Goal: Transaction & Acquisition: Obtain resource

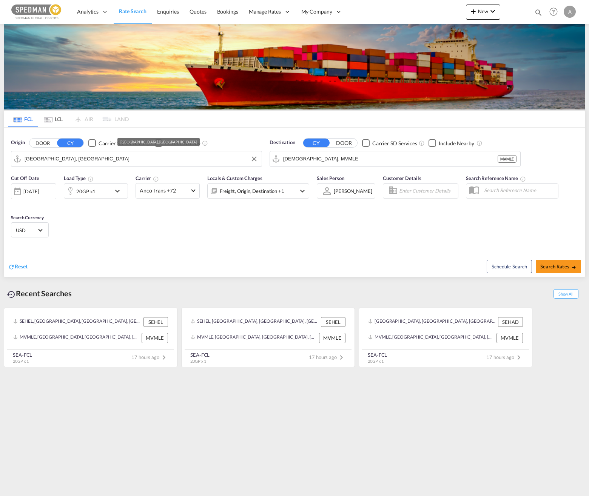
click at [81, 162] on input "[GEOGRAPHIC_DATA], [GEOGRAPHIC_DATA]" at bounding box center [141, 158] width 233 height 11
click at [347, 158] on input "[DEMOGRAPHIC_DATA], MVMLE" at bounding box center [399, 158] width 233 height 11
click at [443, 264] on span "Search Rates" at bounding box center [558, 266] width 36 height 6
type input "SEHEL to MVMLE / 16 Sep 2025"
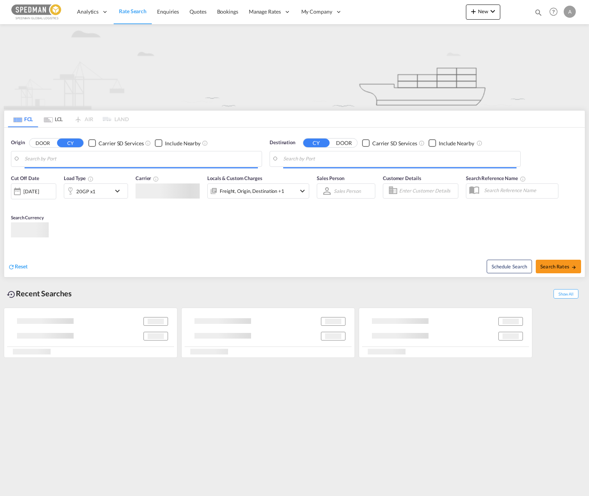
type input "[GEOGRAPHIC_DATA], [GEOGRAPHIC_DATA]"
type input "[DEMOGRAPHIC_DATA], MVMLE"
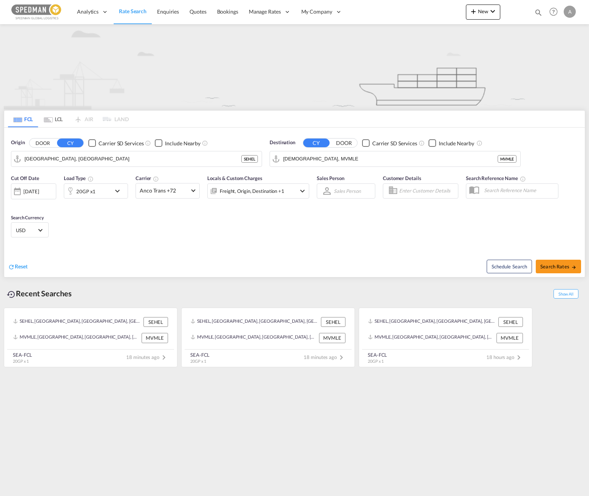
click at [114, 191] on md-icon "icon-chevron-down" at bounding box center [119, 190] width 13 height 9
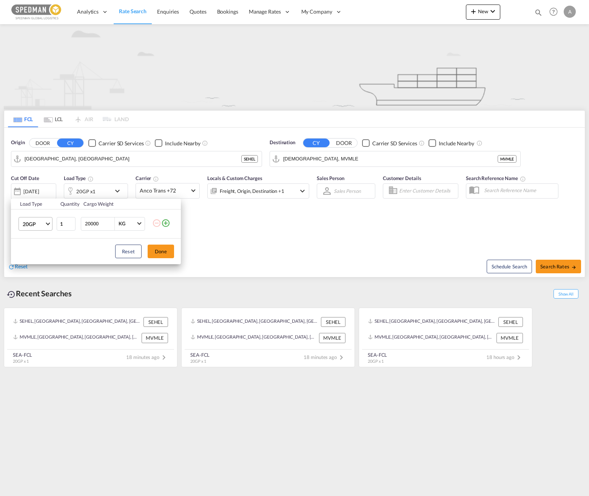
click at [50, 225] on md-select-value "20GP" at bounding box center [37, 223] width 30 height 13
click at [46, 255] on md-option "40HC" at bounding box center [42, 260] width 51 height 18
click at [233, 238] on div "Load Type Quantity Cargo Weight 40HC 1 20000 KG KG Load type addition is restri…" at bounding box center [294, 248] width 589 height 496
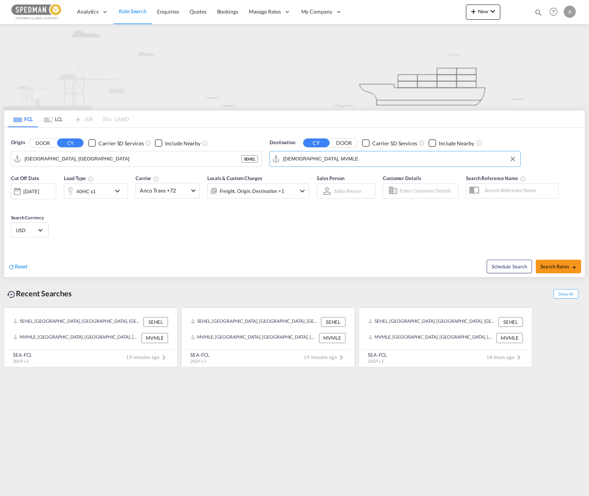
drag, startPoint x: 353, startPoint y: 158, endPoint x: 248, endPoint y: 157, distance: 104.5
click at [248, 157] on div "Origin DOOR CY Carrier SD Services Include Nearby Helsingborg, SEHEL SEHEL Dest…" at bounding box center [294, 149] width 580 height 43
drag, startPoint x: 313, startPoint y: 159, endPoint x: 277, endPoint y: 160, distance: 36.2
click at [277, 160] on md-input-container "[DEMOGRAPHIC_DATA], MVMLE" at bounding box center [395, 158] width 250 height 15
click at [337, 183] on div "Taich ung Taiwan, Province of China TWTXG" at bounding box center [341, 179] width 143 height 23
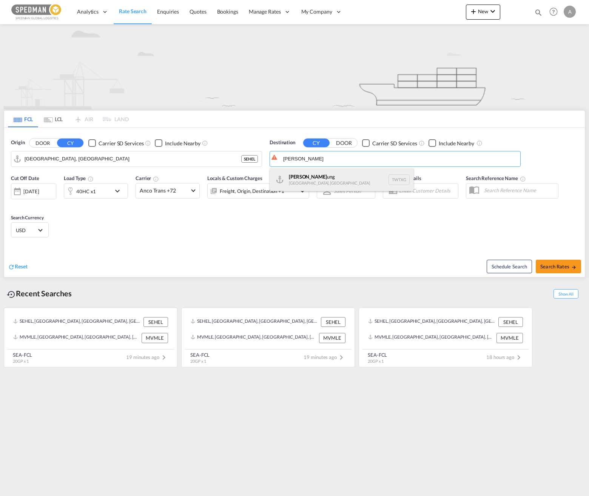
type input "Taichung, TWTXG"
click at [320, 238] on div "Cut Off Date 16 Sep 2025 16/09/2025 Load Type 40HC x1 Carrier Anco Trans +72 On…" at bounding box center [294, 208] width 580 height 74
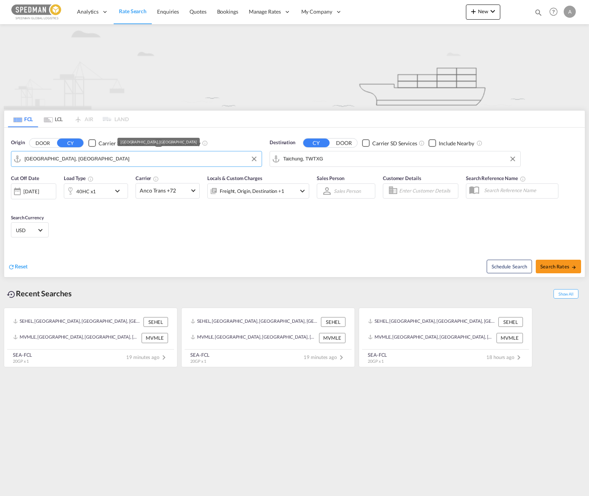
drag, startPoint x: 75, startPoint y: 160, endPoint x: -2, endPoint y: 156, distance: 77.1
click at [0, 156] on html "Analytics Dashboard Rate Search Enquiries Quotes Bookings" at bounding box center [294, 248] width 589 height 496
drag, startPoint x: 77, startPoint y: 160, endPoint x: 1, endPoint y: 154, distance: 76.4
click at [0, 155] on html "Analytics Dashboard Rate Search Enquiries Quotes Bookings" at bounding box center [294, 248] width 589 height 496
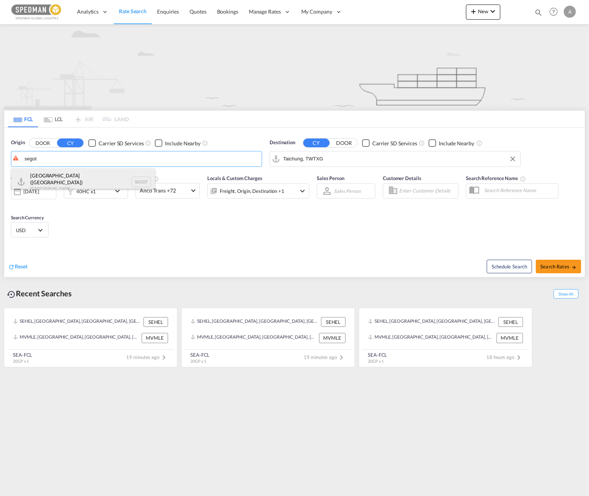
click at [79, 176] on div "Gothenburg (Goteborg) Sweden SEGOT" at bounding box center [82, 181] width 143 height 27
type input "Gothenburg (Goteborg), SEGOT"
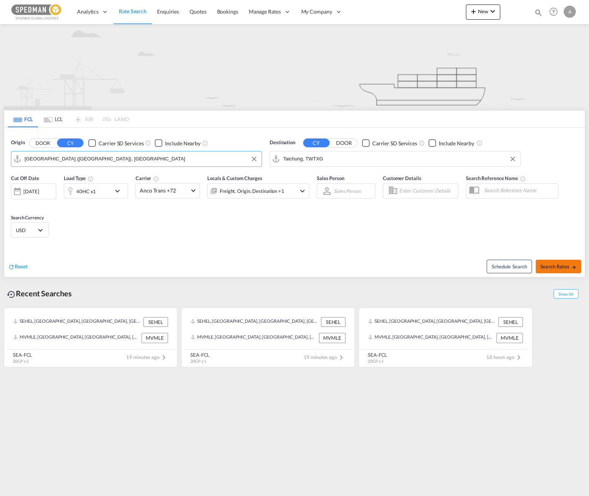
click at [443, 267] on span "Search Rates" at bounding box center [558, 266] width 36 height 6
type input "SEGOT to TWTXG / 16 Sep 2025"
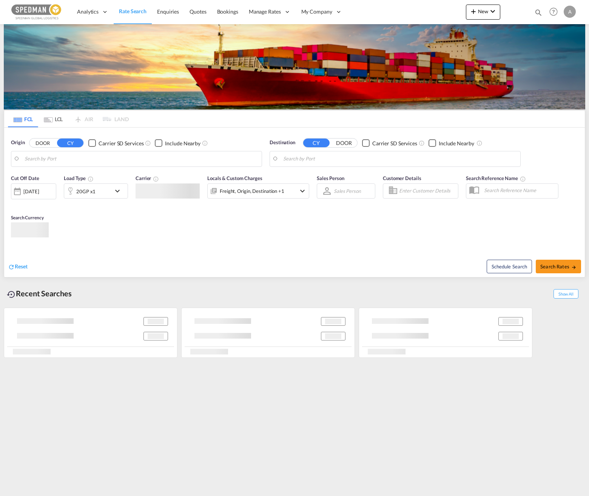
type input "[GEOGRAPHIC_DATA], [GEOGRAPHIC_DATA]"
type input "[DEMOGRAPHIC_DATA], MVMLE"
